Goal: Ask a question

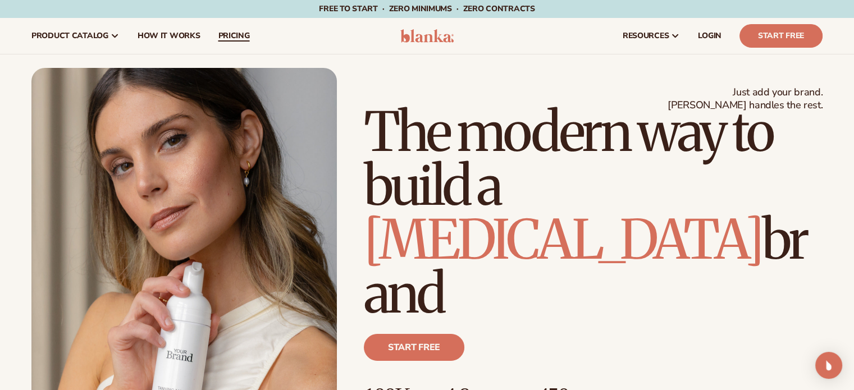
click at [228, 40] on span "pricing" at bounding box center [233, 35] width 31 height 9
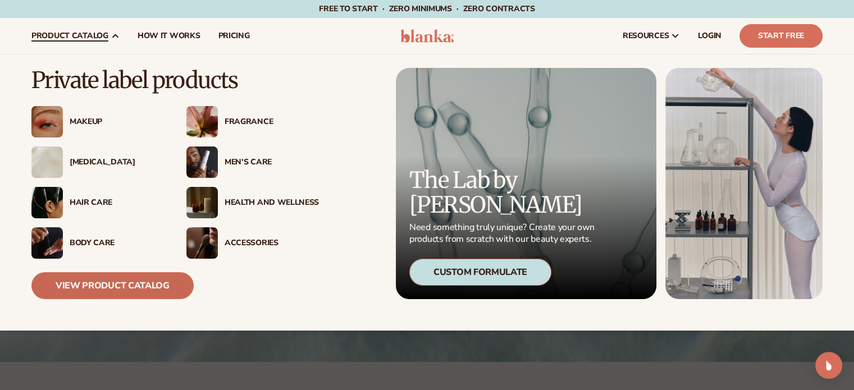
click at [118, 280] on link "View Product Catalog" at bounding box center [112, 285] width 162 height 27
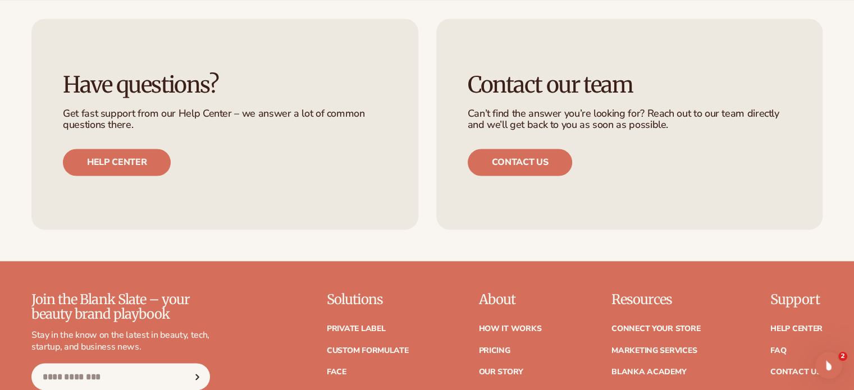
scroll to position [1909, 0]
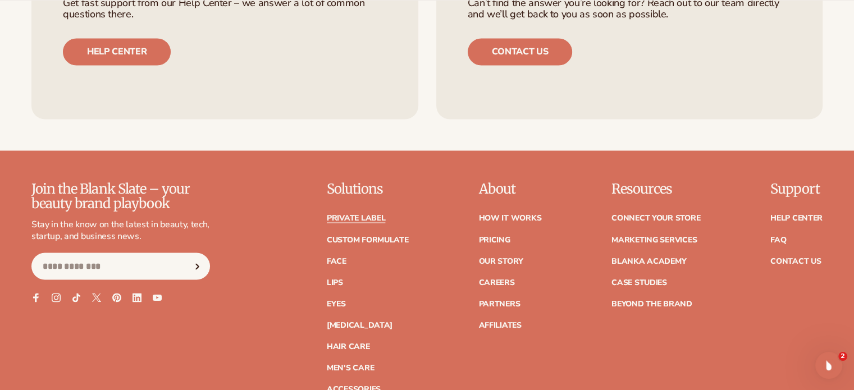
click at [368, 218] on link "Private label" at bounding box center [356, 218] width 58 height 8
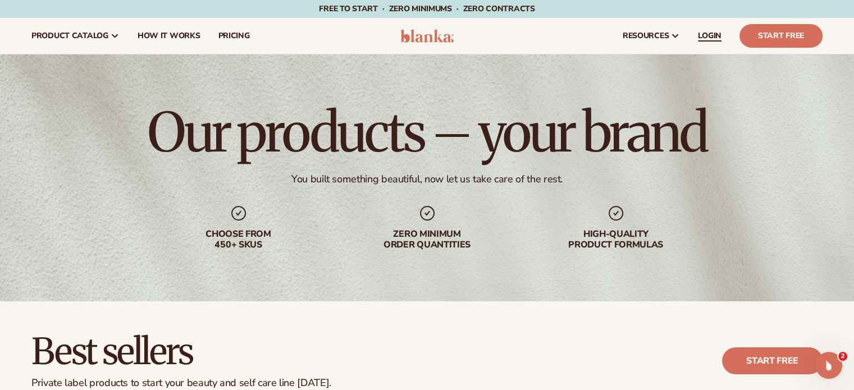
click at [720, 45] on link "LOGIN" at bounding box center [710, 36] width 42 height 36
click at [826, 356] on icon "Open Intercom Messenger" at bounding box center [827, 364] width 19 height 19
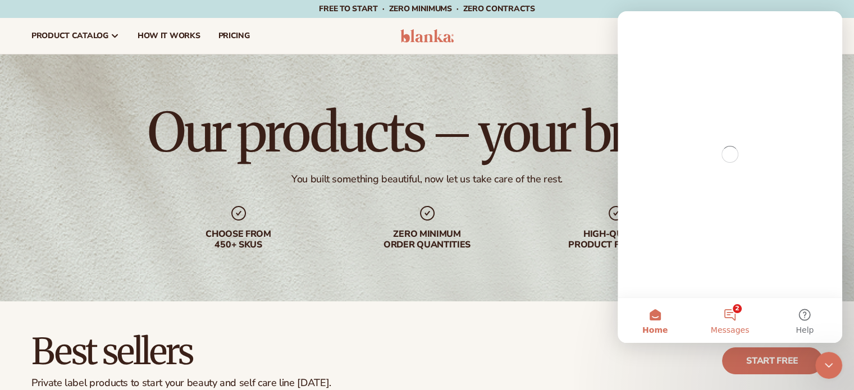
click at [726, 315] on button "2 Messages" at bounding box center [729, 320] width 75 height 45
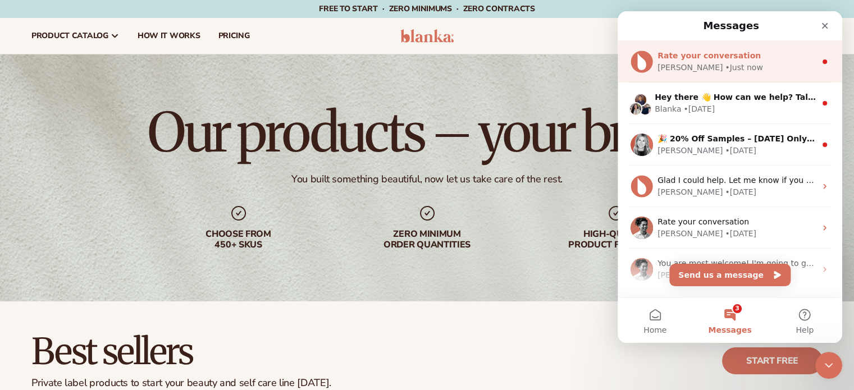
click at [710, 67] on div "Lee • Just now" at bounding box center [736, 68] width 158 height 12
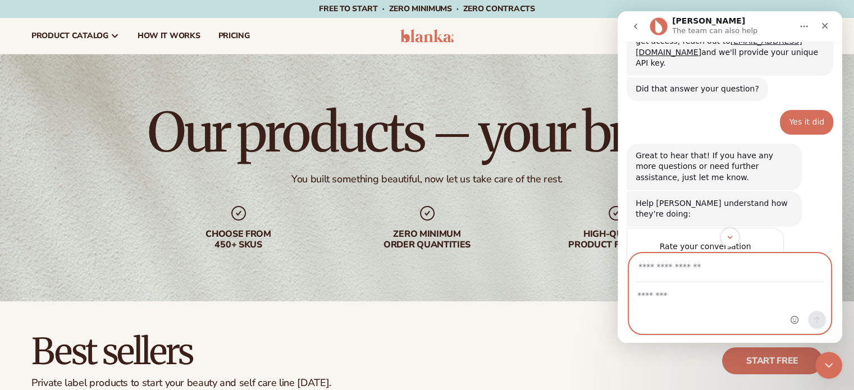
scroll to position [296, 0]
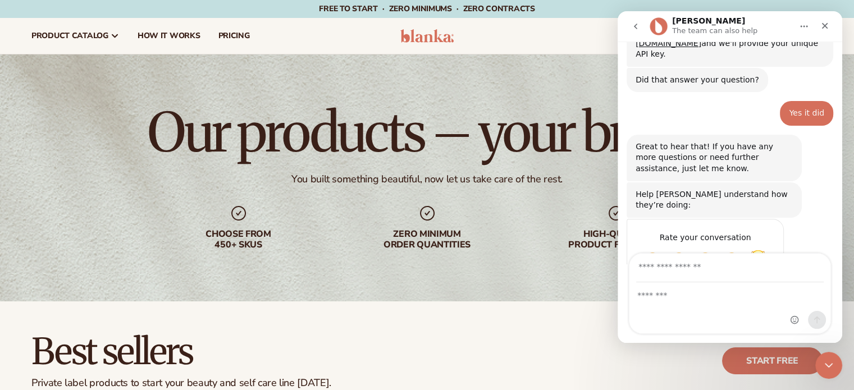
click at [762, 250] on span "Amazing" at bounding box center [758, 260] width 20 height 20
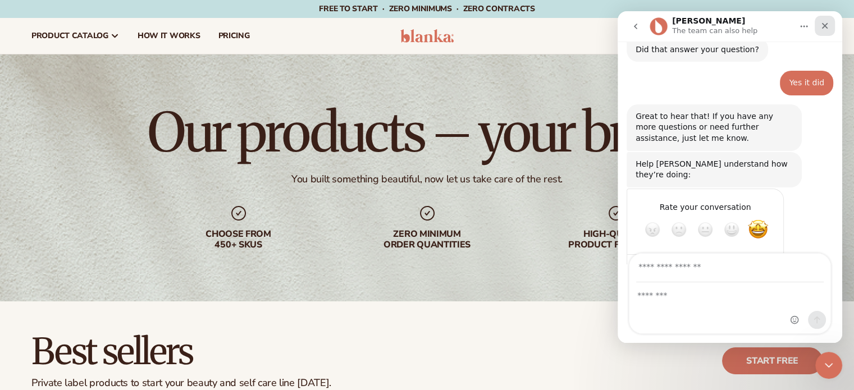
click at [822, 26] on icon "Close" at bounding box center [824, 25] width 9 height 9
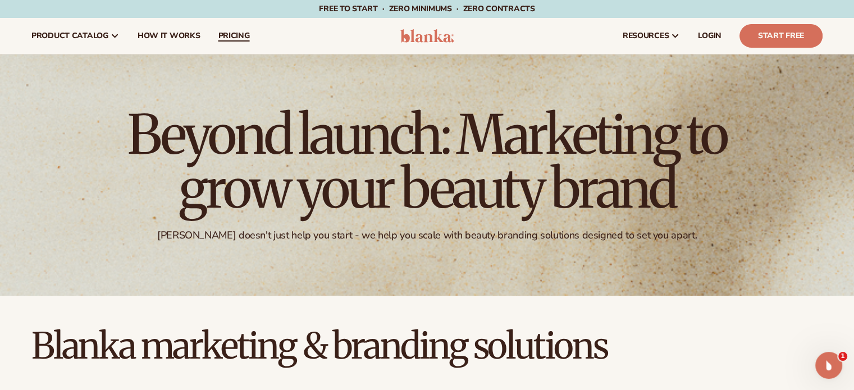
click at [238, 34] on span "pricing" at bounding box center [233, 35] width 31 height 9
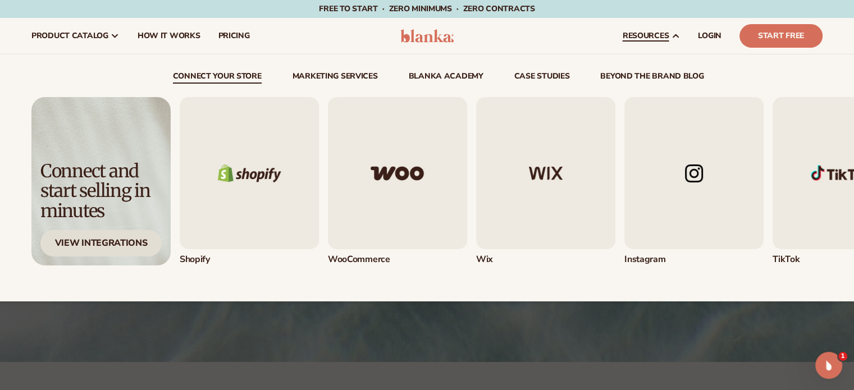
click at [119, 246] on div "View Integrations" at bounding box center [100, 243] width 121 height 26
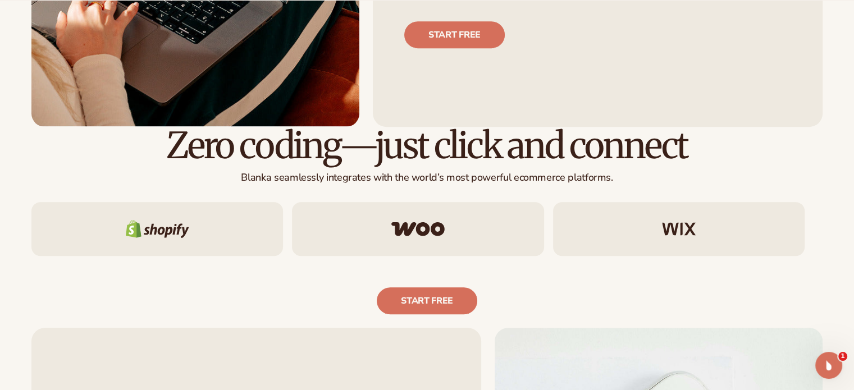
scroll to position [561, 0]
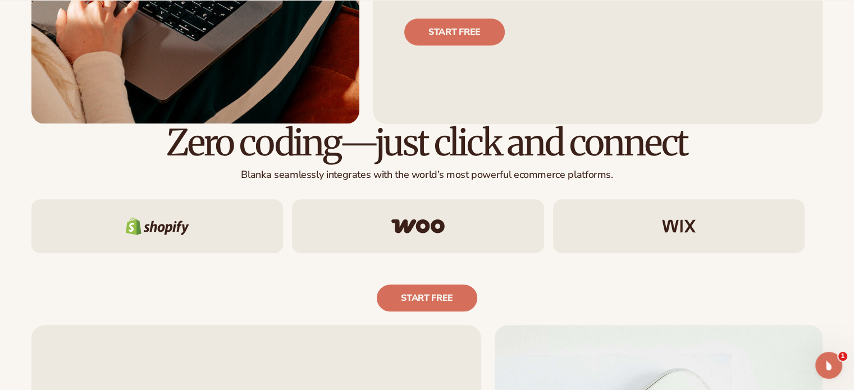
click at [547, 240] on div at bounding box center [426, 226] width 791 height 54
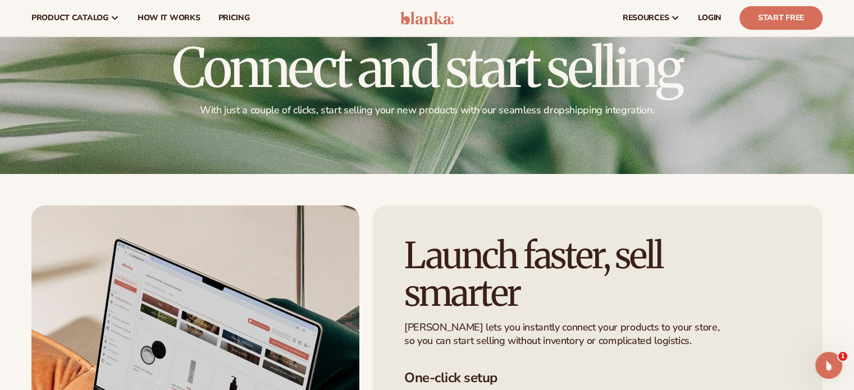
scroll to position [0, 0]
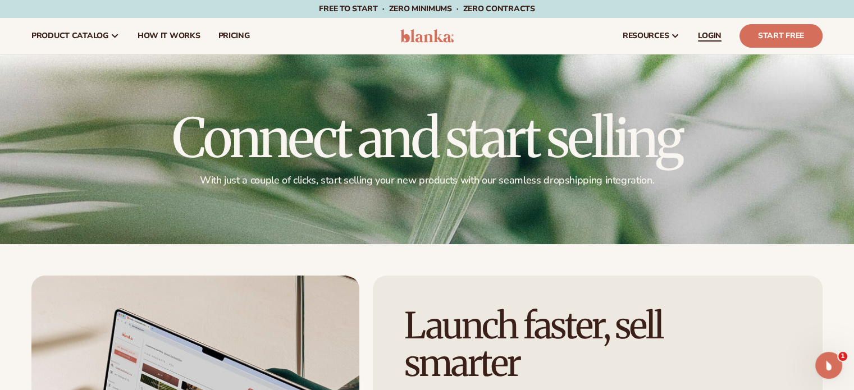
click at [715, 40] on span "LOGIN" at bounding box center [710, 35] width 24 height 9
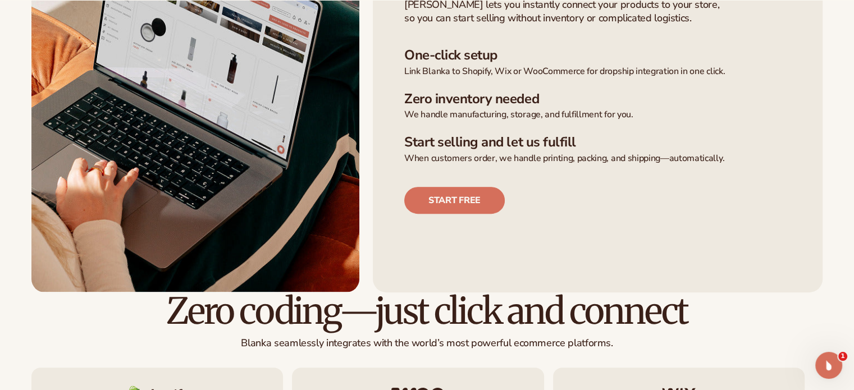
scroll to position [674, 0]
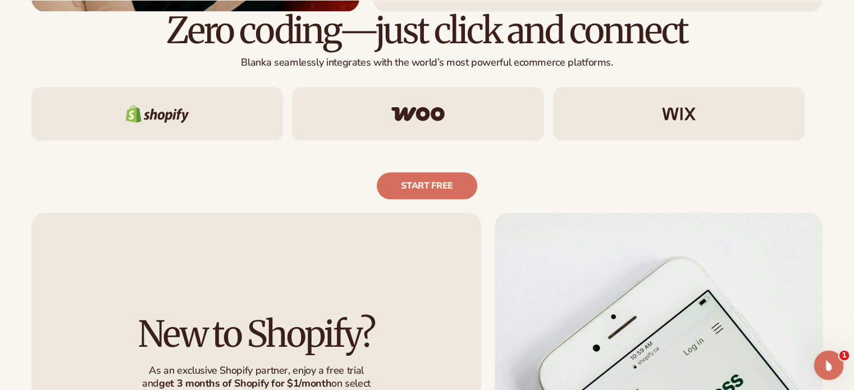
click at [831, 368] on icon "Open Intercom Messenger" at bounding box center [827, 364] width 19 height 19
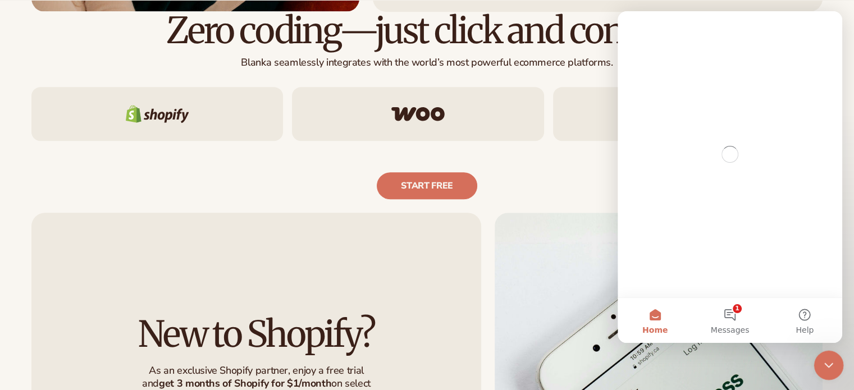
scroll to position [0, 0]
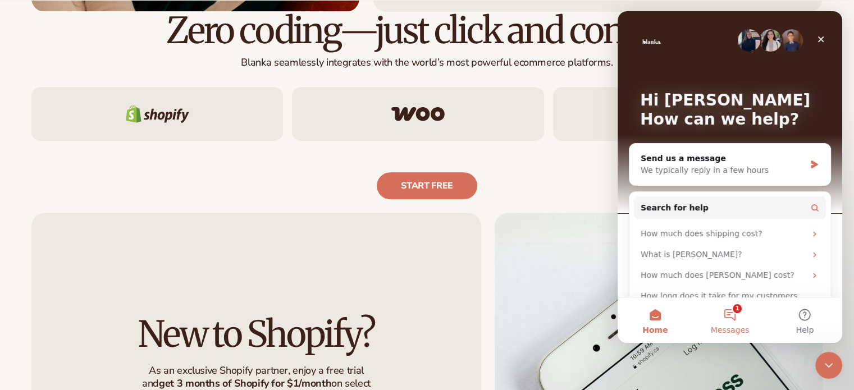
click at [729, 313] on button "1 Messages" at bounding box center [729, 320] width 75 height 45
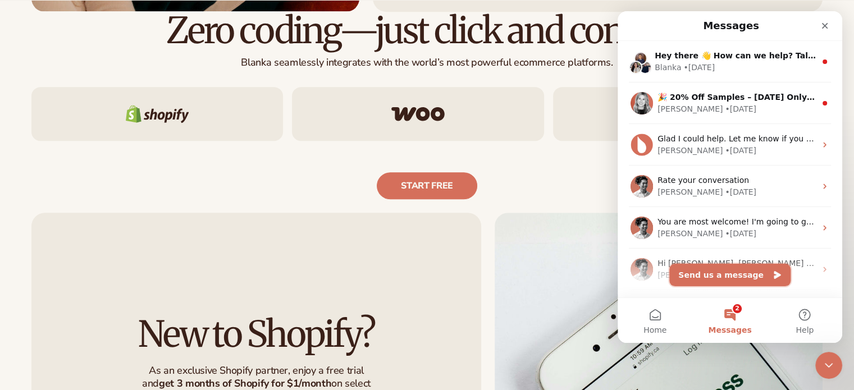
click at [726, 277] on button "Send us a message" at bounding box center [729, 275] width 121 height 22
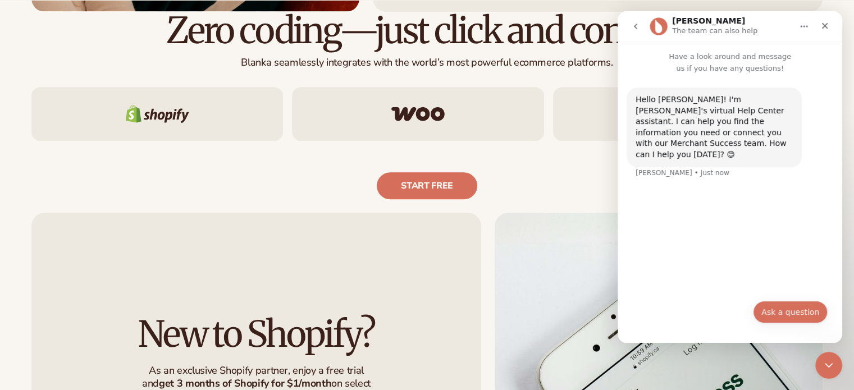
click at [779, 308] on button "Ask a question" at bounding box center [790, 312] width 75 height 22
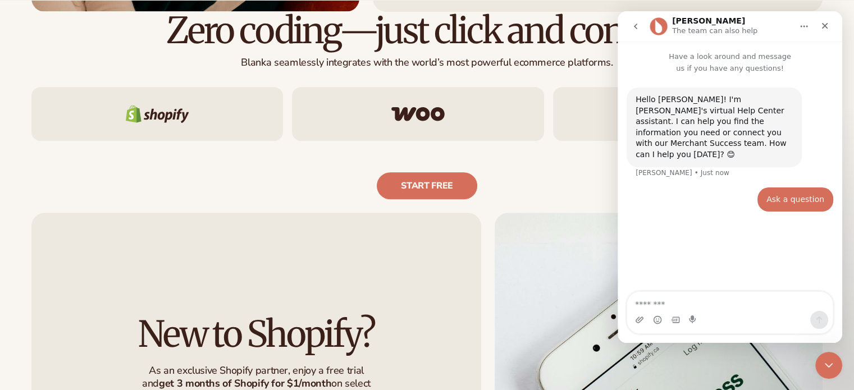
type textarea "*"
type textarea "**********"
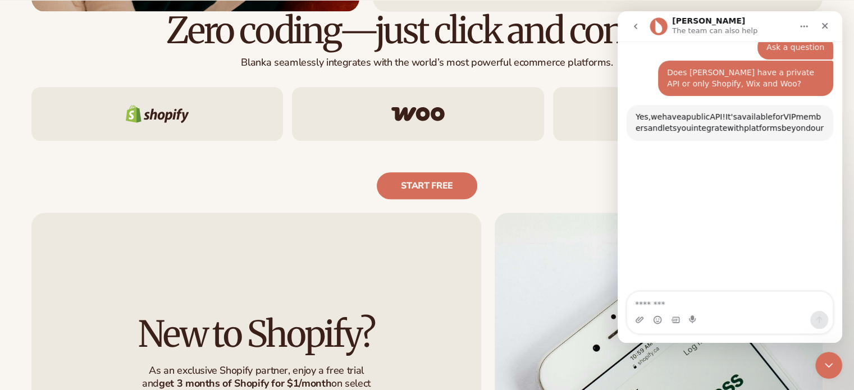
scroll to position [141, 0]
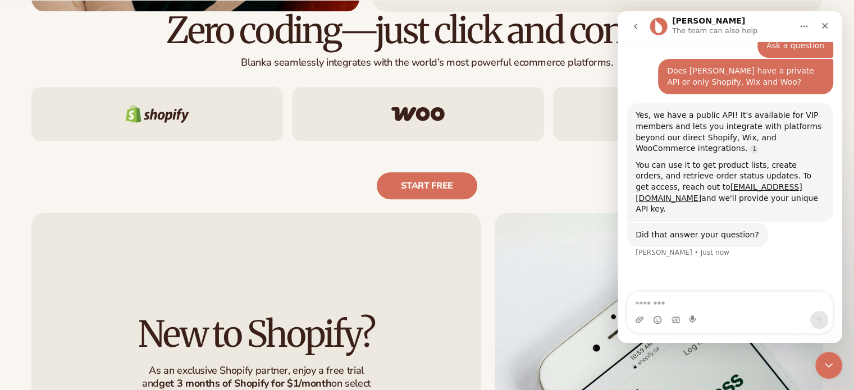
type textarea "*"
type textarea "**********"
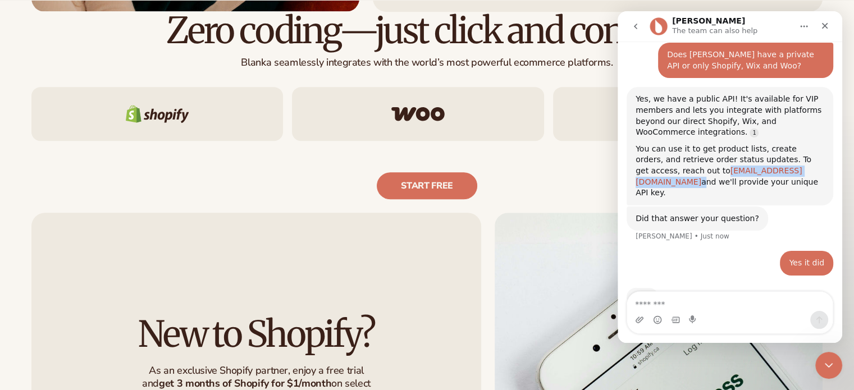
drag, startPoint x: 744, startPoint y: 150, endPoint x: 660, endPoint y: 150, distance: 84.8
click at [660, 150] on div "You can use it to get product lists, create orders, and retrieve order status u…" at bounding box center [729, 171] width 189 height 55
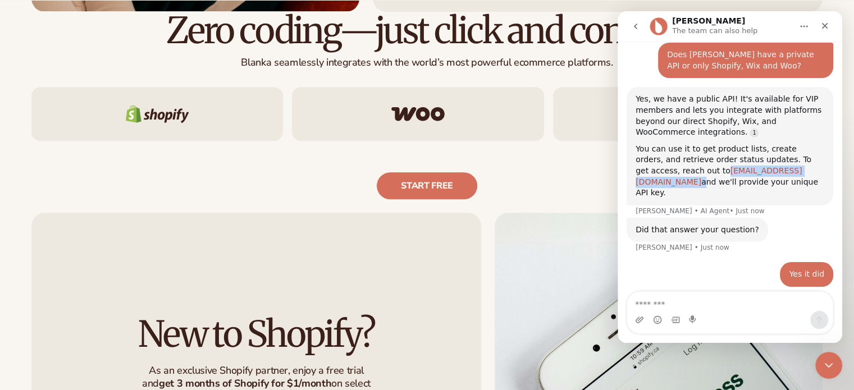
scroll to position [169, 0]
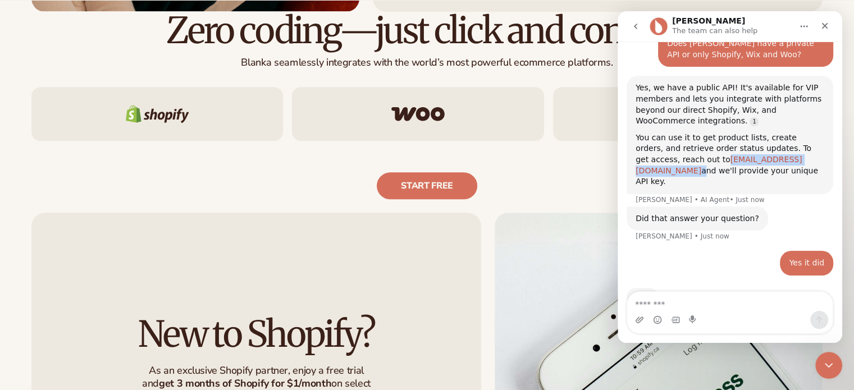
copy div "[EMAIL_ADDRESS][DOMAIN_NAME]"
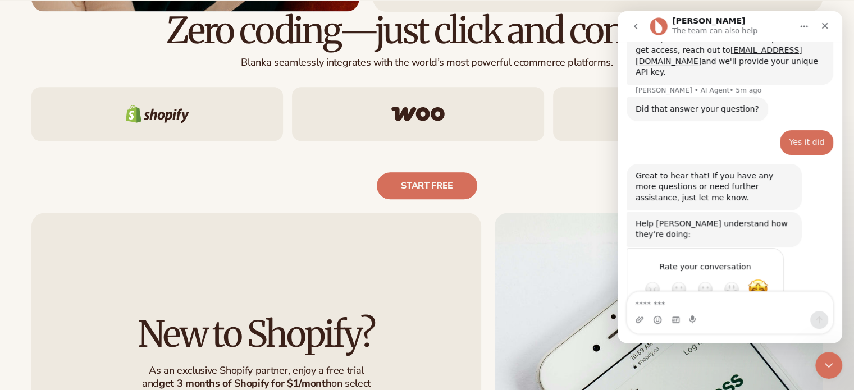
scroll to position [300, 0]
